Goal: Task Accomplishment & Management: Use online tool/utility

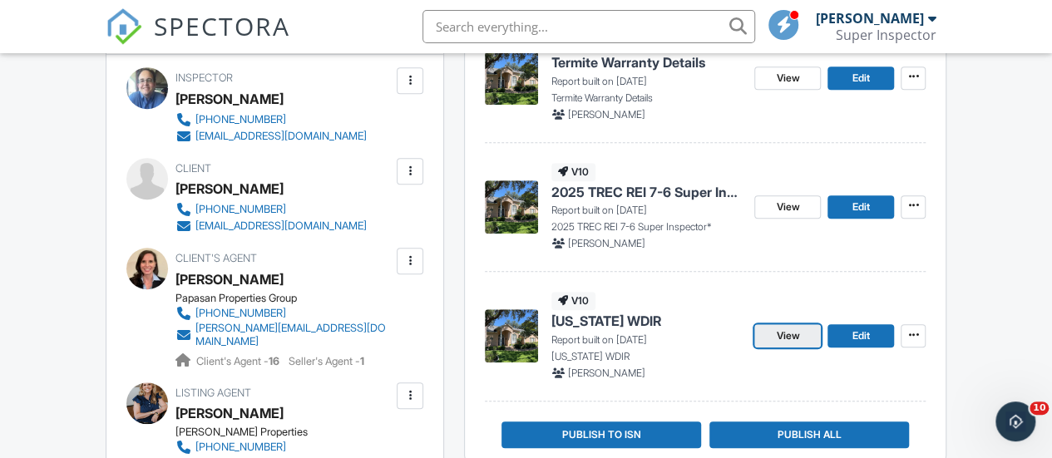
click at [785, 337] on span "View" at bounding box center [787, 336] width 23 height 17
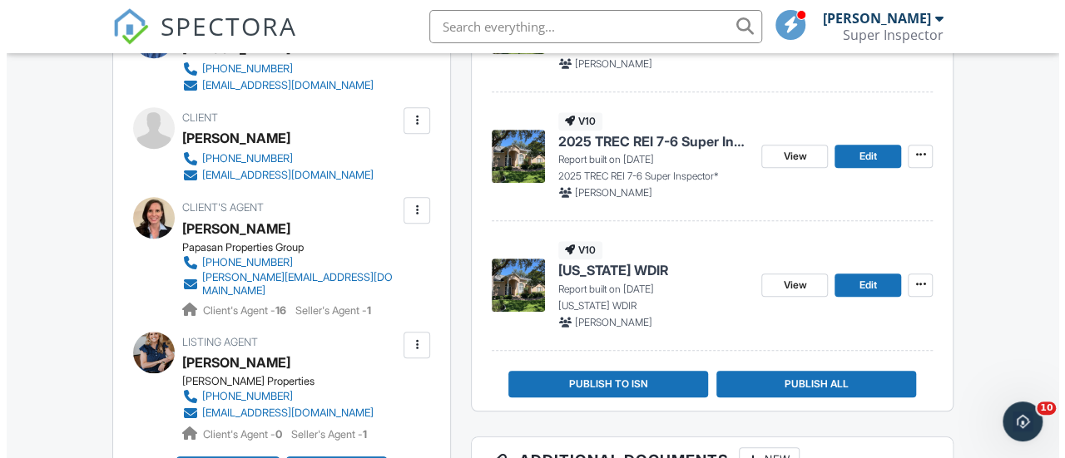
scroll to position [571, 0]
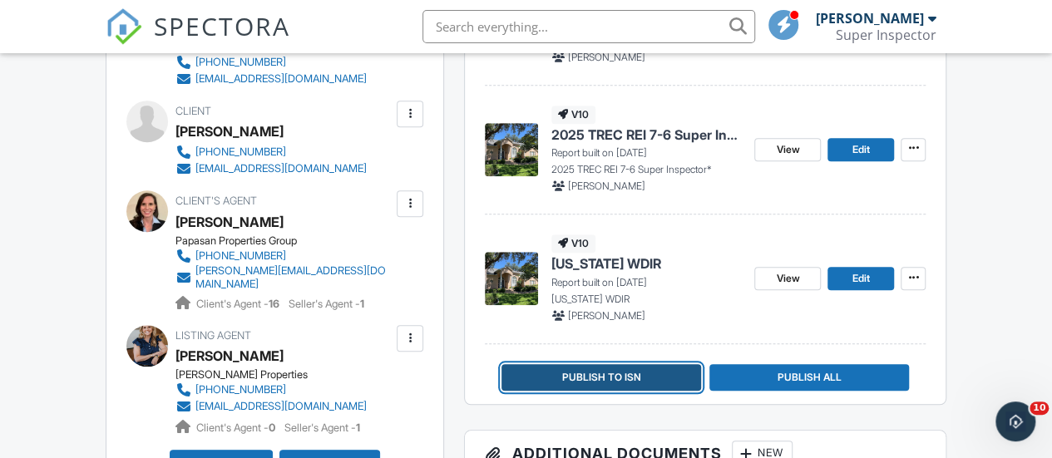
click at [594, 372] on span "Publish to ISN" at bounding box center [601, 377] width 79 height 17
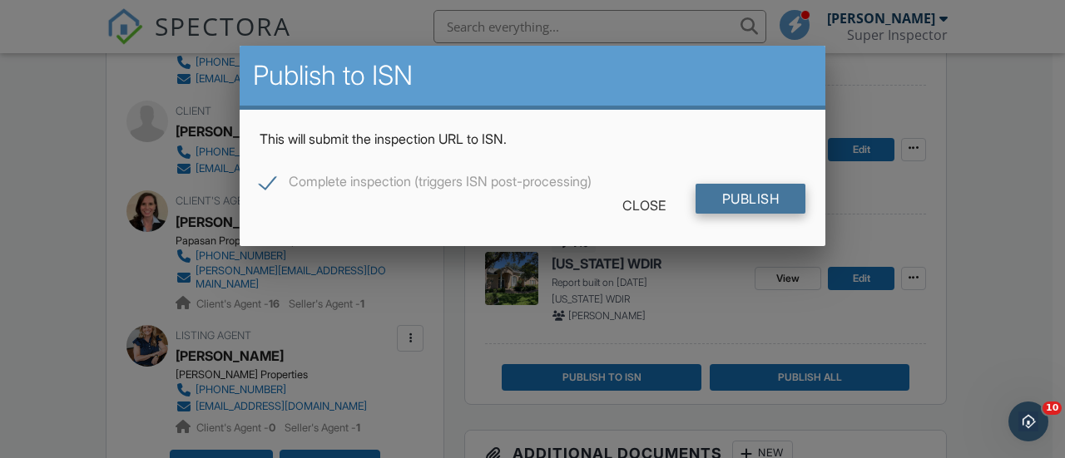
click at [775, 200] on input "Publish" at bounding box center [750, 199] width 111 height 30
